Goal: Task Accomplishment & Management: Complete application form

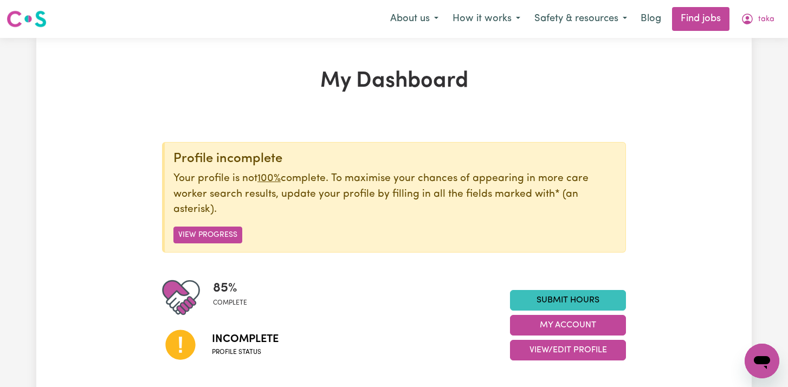
scroll to position [382, 0]
click at [697, 20] on link "Find jobs" at bounding box center [700, 19] width 57 height 24
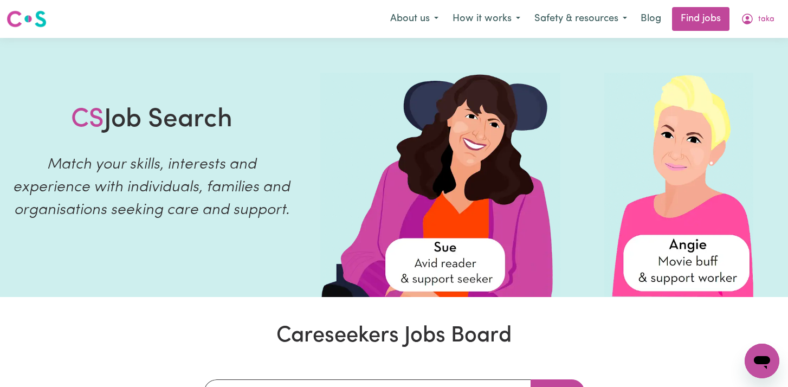
click at [697, 20] on link "Find jobs" at bounding box center [700, 19] width 57 height 24
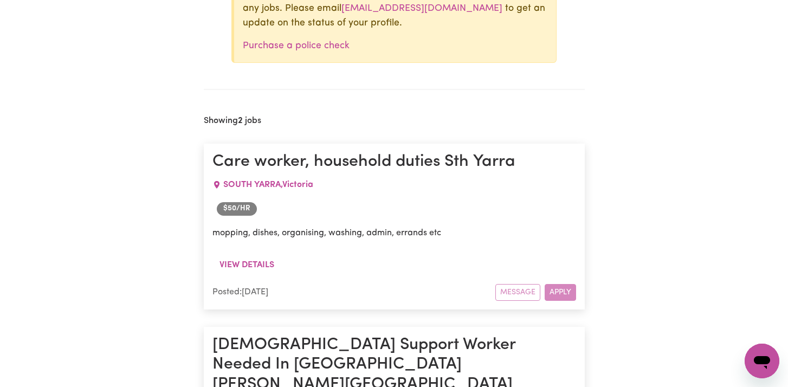
scroll to position [499, 0]
click at [559, 293] on div "Message Apply" at bounding box center [536, 292] width 81 height 17
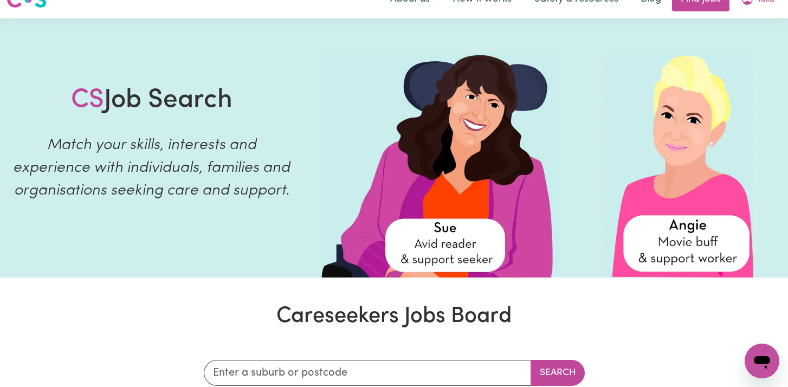
scroll to position [0, 0]
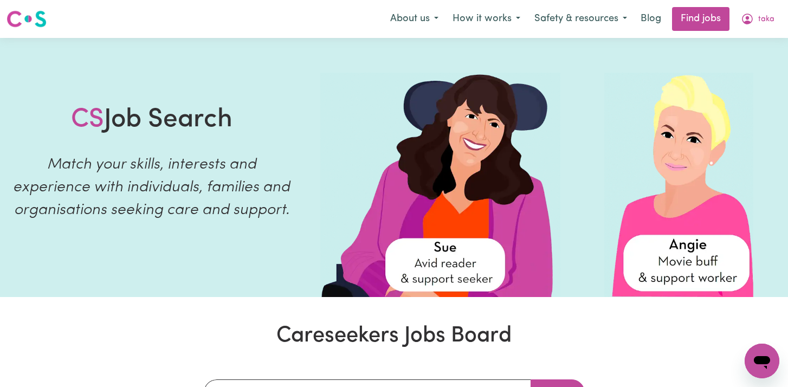
click at [767, 365] on icon "Open messaging window" at bounding box center [763, 361] width 20 height 20
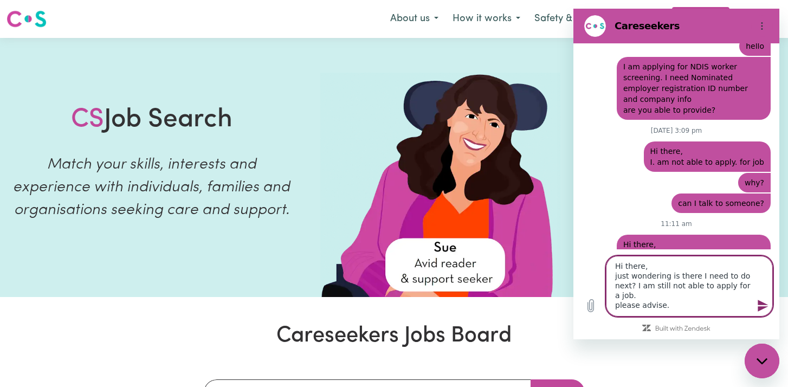
scroll to position [4, 0]
type textarea "Hi there, just wondering is there I need to do next? I am still not able to app…"
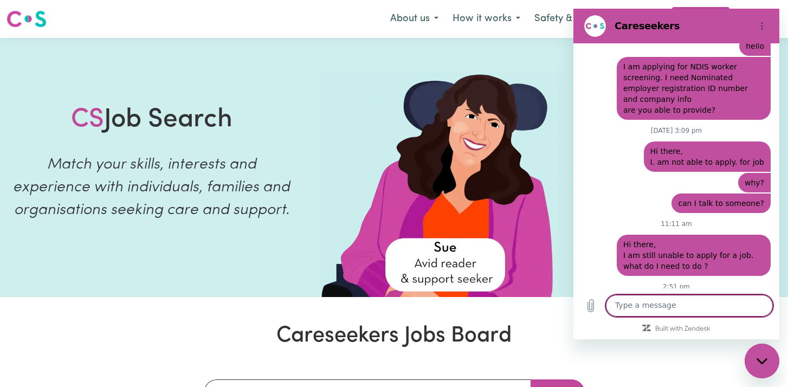
scroll to position [0, 0]
type textarea "T"
click at [779, 357] on button "Close messaging window" at bounding box center [762, 361] width 35 height 35
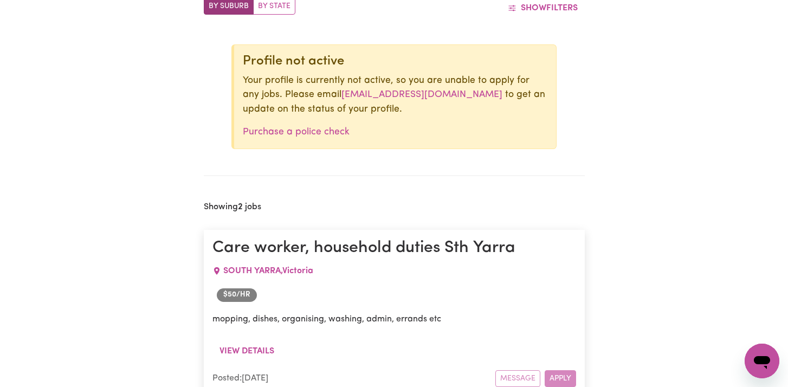
scroll to position [609, 0]
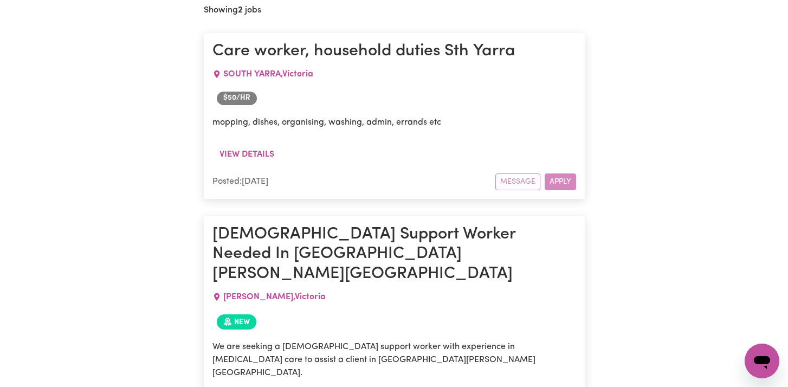
click at [546, 178] on div "Message Apply" at bounding box center [536, 182] width 81 height 17
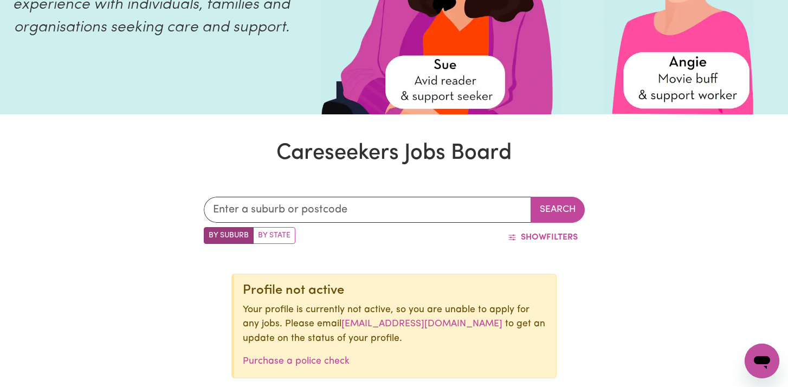
scroll to position [0, 0]
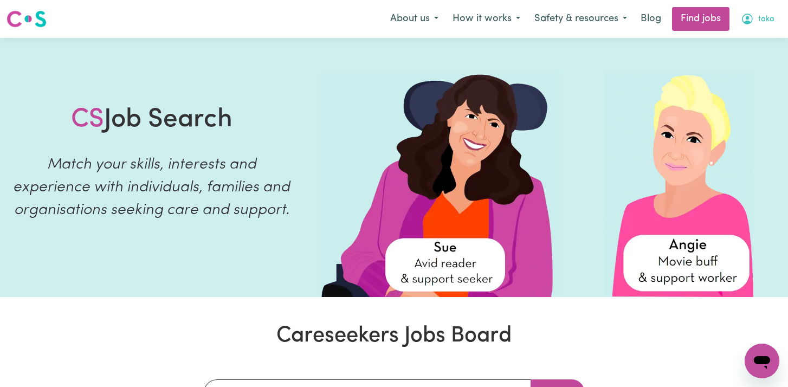
click at [768, 27] on button "taka" at bounding box center [758, 19] width 48 height 23
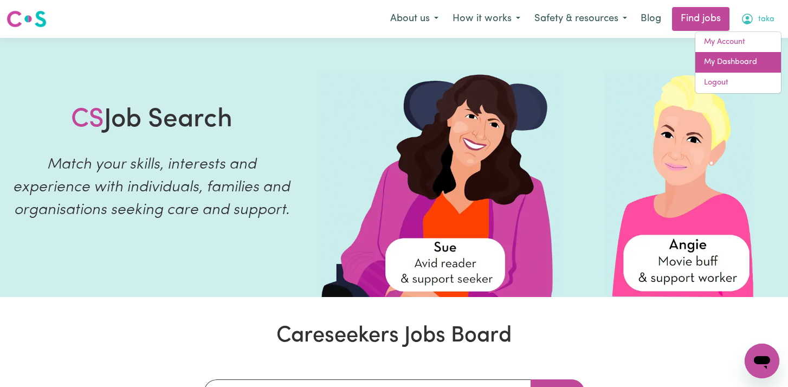
click at [715, 68] on link "My Dashboard" at bounding box center [739, 62] width 86 height 21
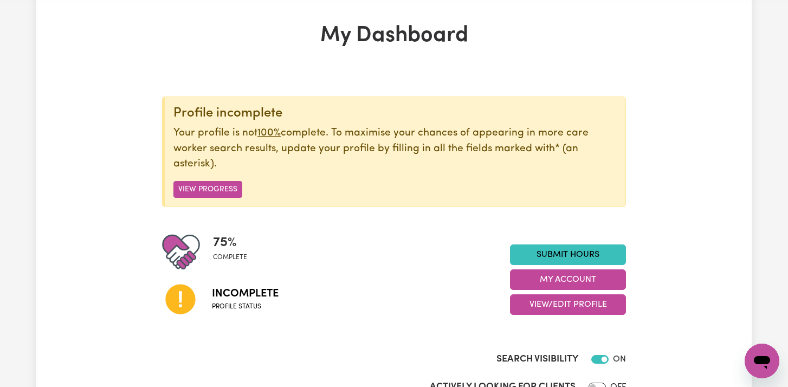
scroll to position [54, 0]
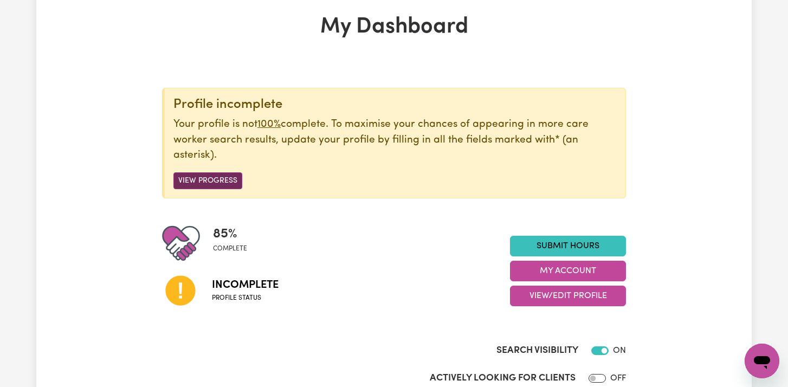
click at [222, 178] on button "View Progress" at bounding box center [208, 180] width 69 height 17
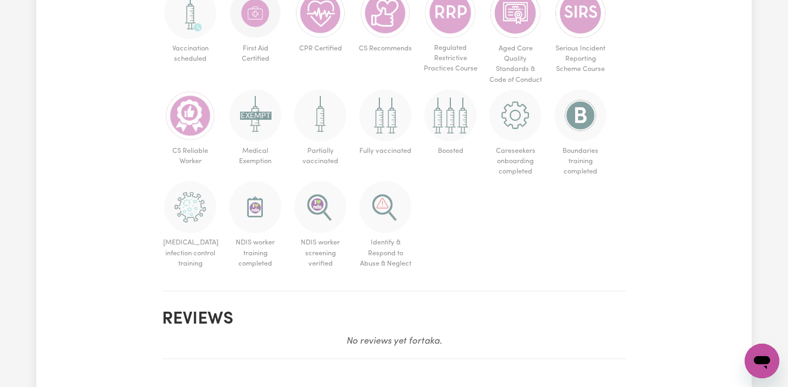
scroll to position [982, 0]
